Goal: Information Seeking & Learning: Learn about a topic

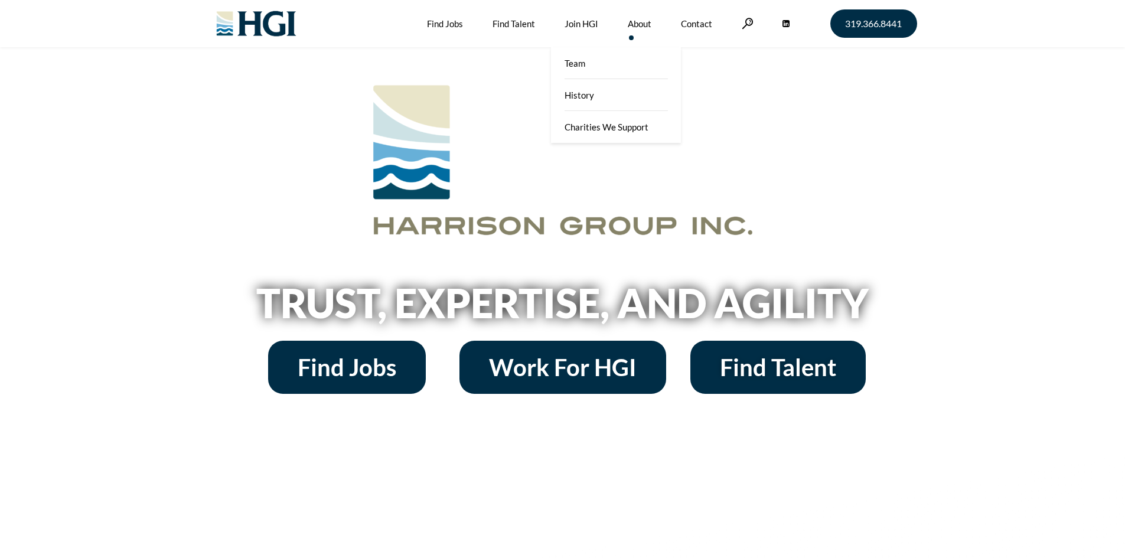
click at [635, 22] on link "About" at bounding box center [640, 23] width 24 height 47
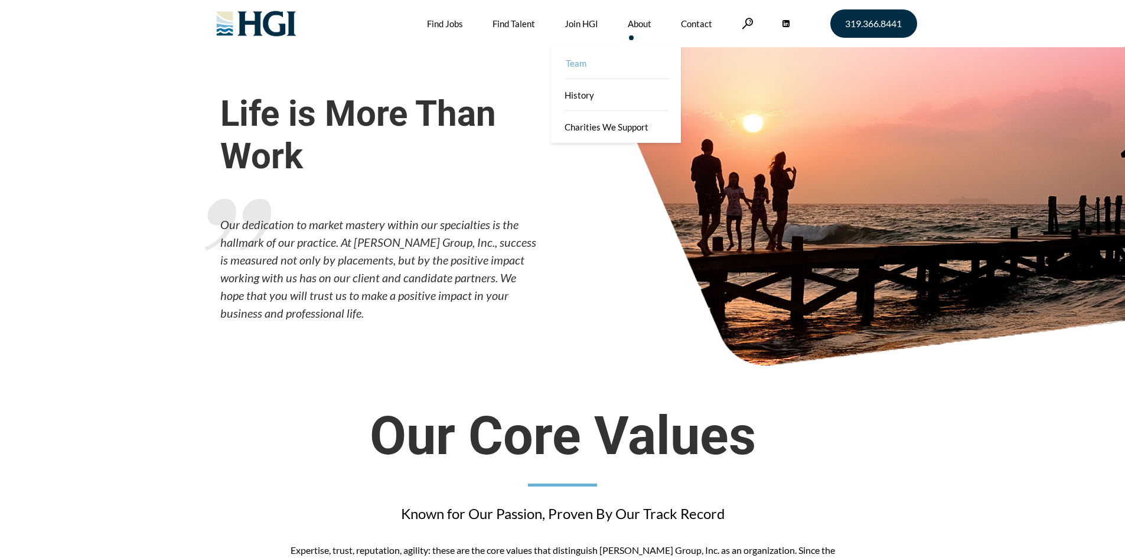
click at [613, 68] on link "Team" at bounding box center [617, 63] width 130 height 32
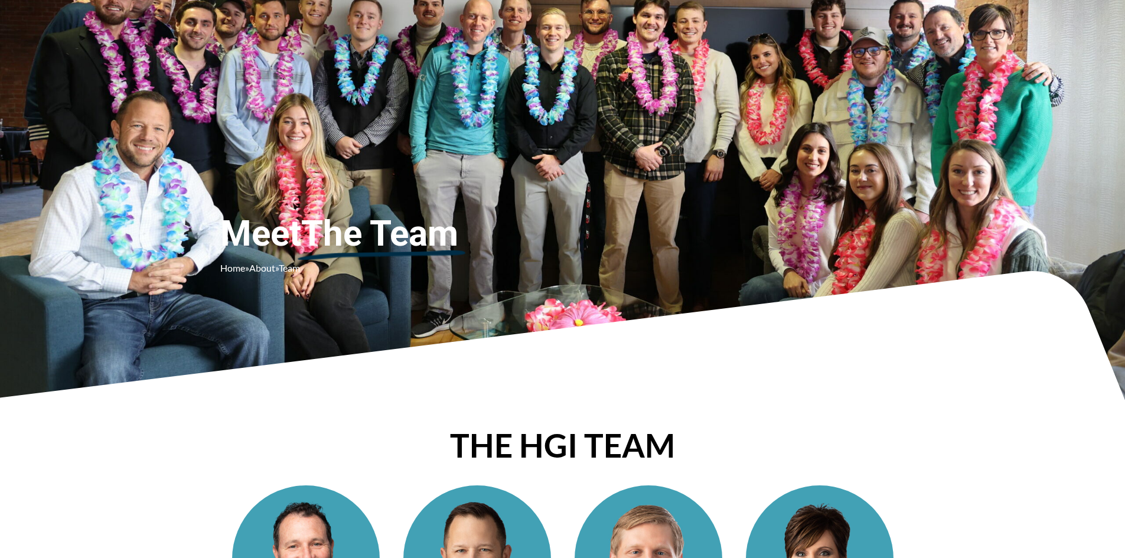
scroll to position [6, 0]
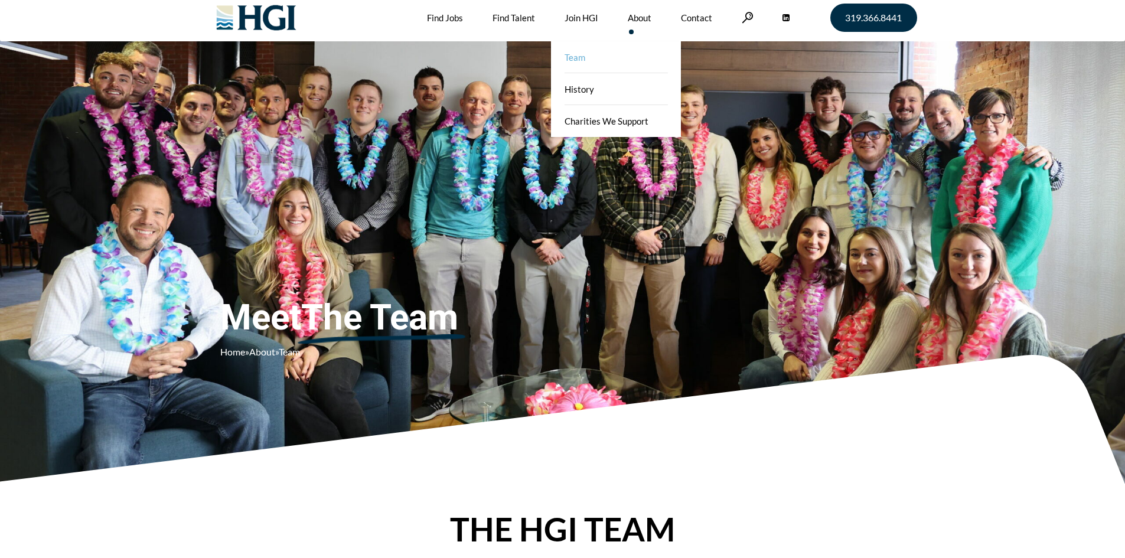
click at [641, 16] on link "About" at bounding box center [640, 17] width 24 height 47
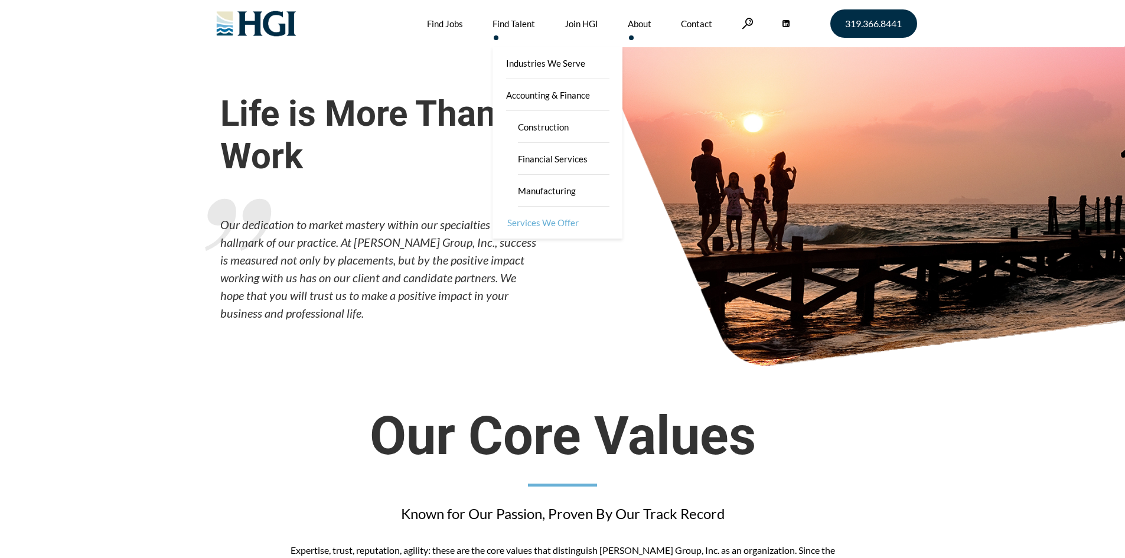
click at [542, 217] on link "Services We Offer" at bounding box center [559, 223] width 130 height 32
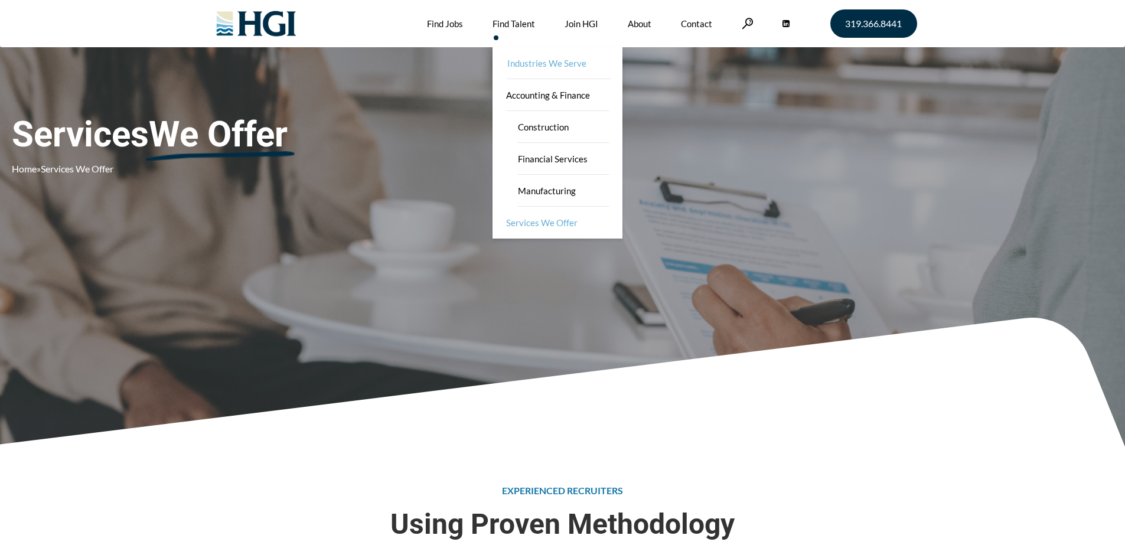
click at [541, 58] on link "Industries We Serve" at bounding box center [559, 63] width 130 height 32
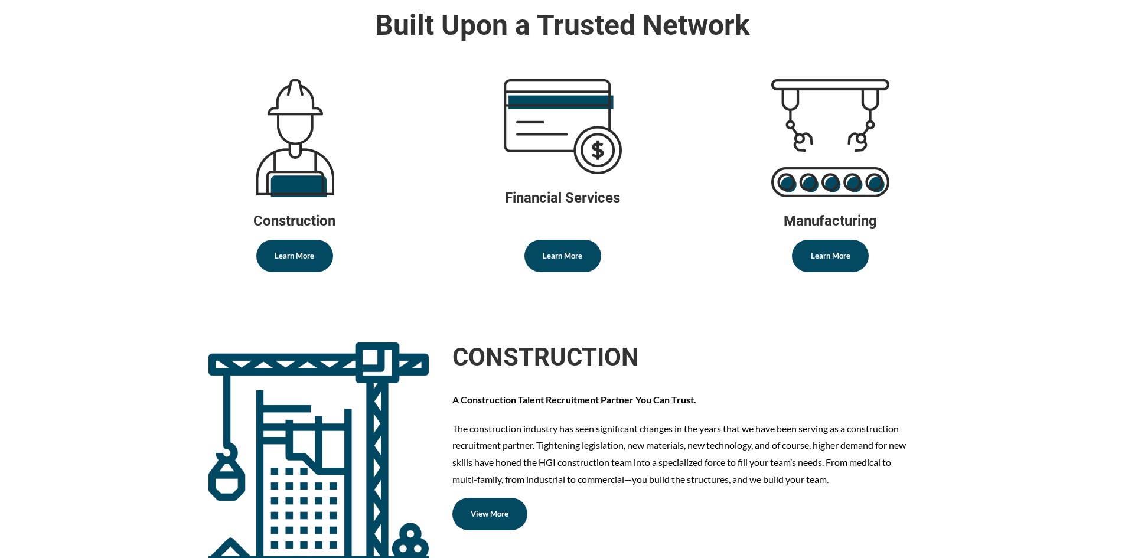
scroll to position [472, 0]
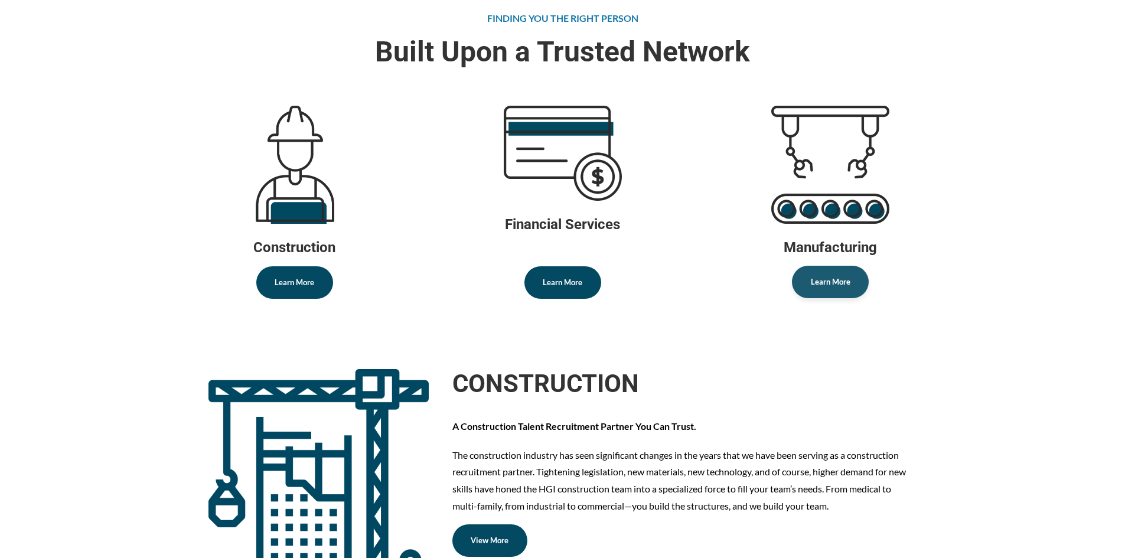
click at [851, 278] on link "Learn More" at bounding box center [830, 282] width 77 height 32
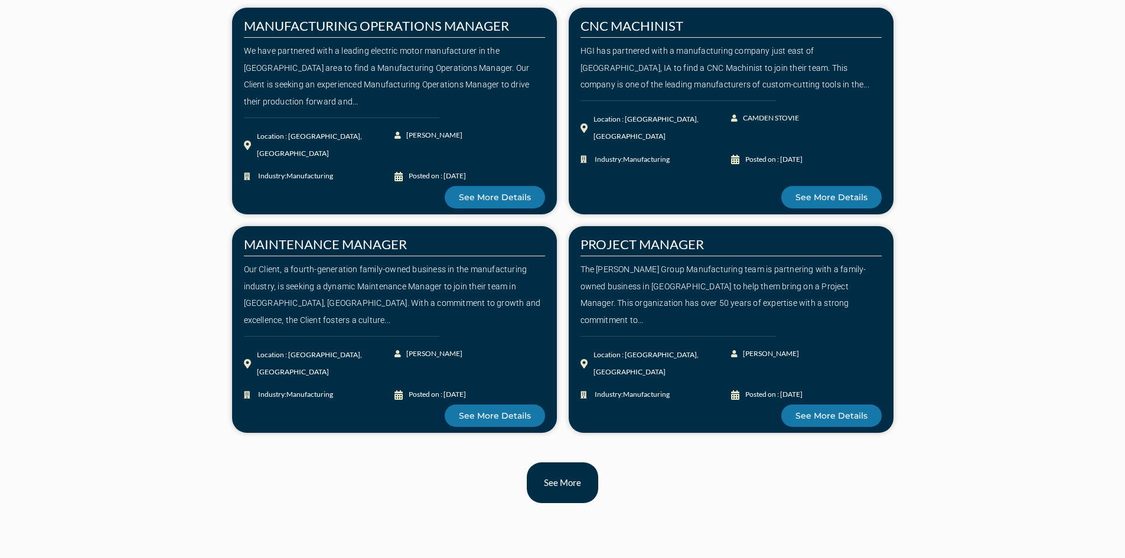
scroll to position [1417, 0]
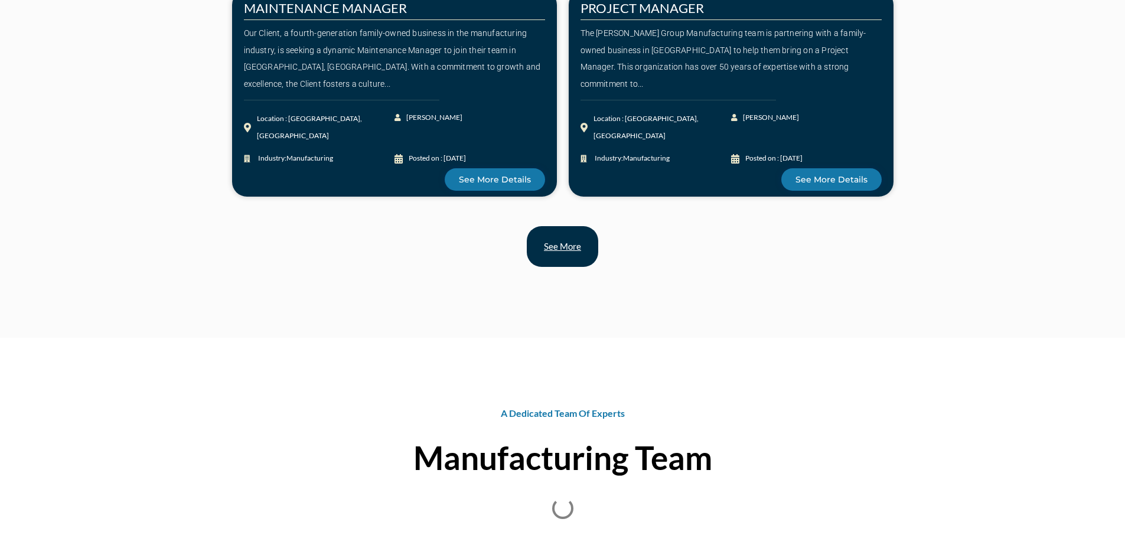
click at [551, 256] on link "See more" at bounding box center [562, 246] width 71 height 41
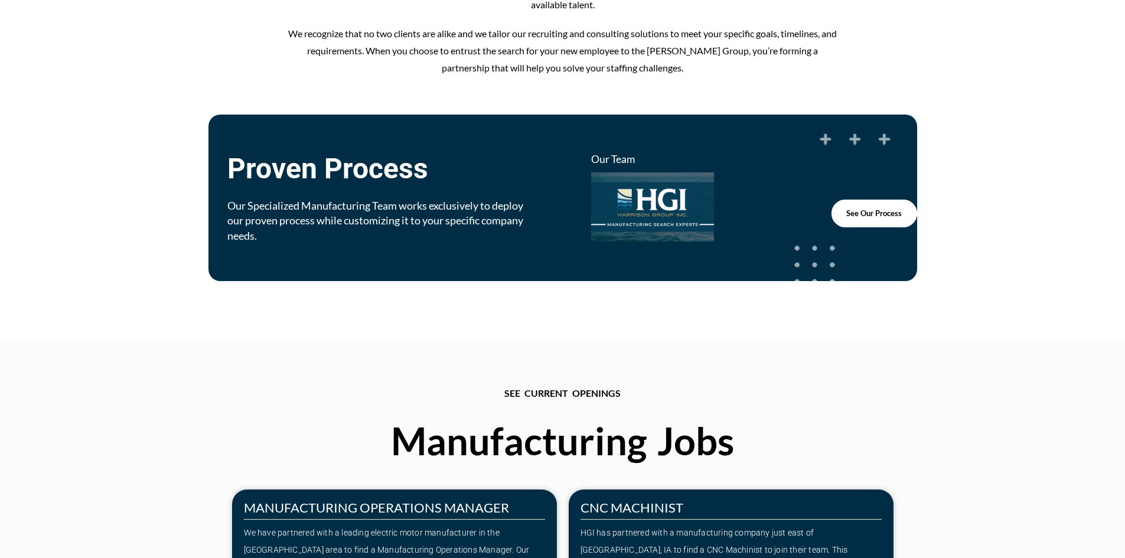
scroll to position [549, 0]
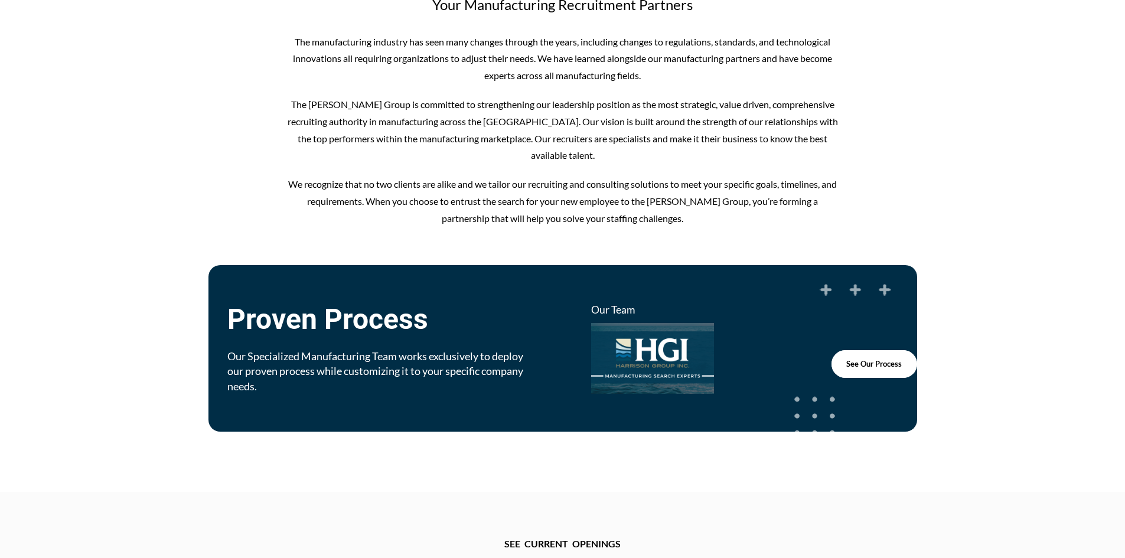
click at [640, 355] on img at bounding box center [652, 357] width 129 height 73
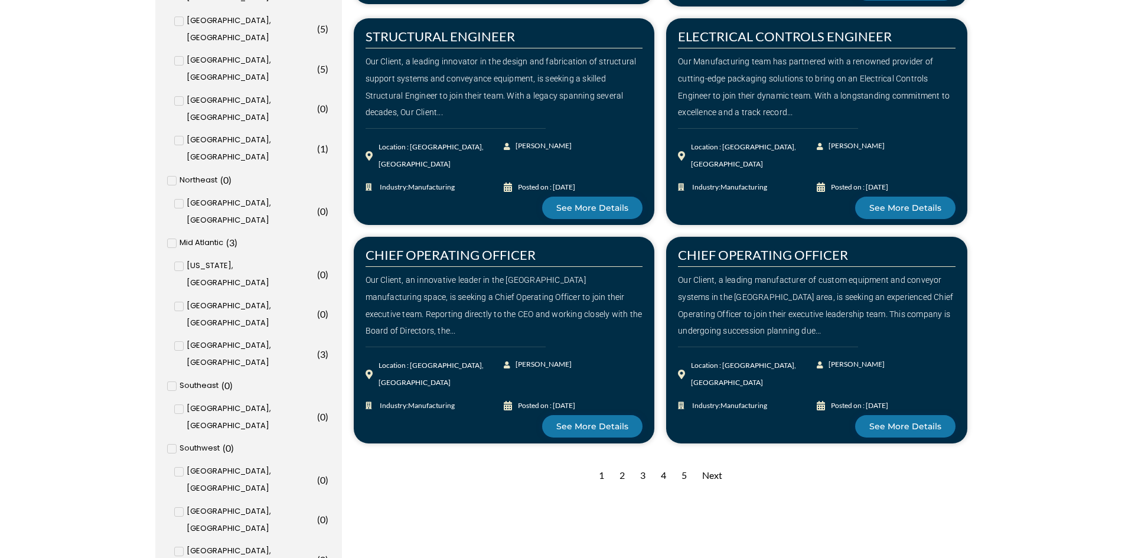
scroll to position [1090, 0]
